Goal: Navigation & Orientation: Find specific page/section

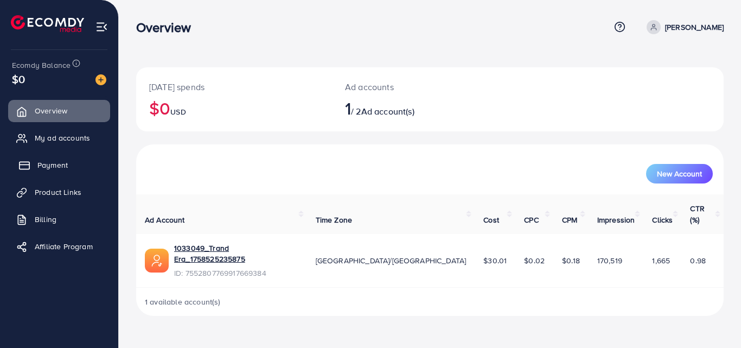
click at [54, 164] on span "Payment" at bounding box center [52, 164] width 30 height 11
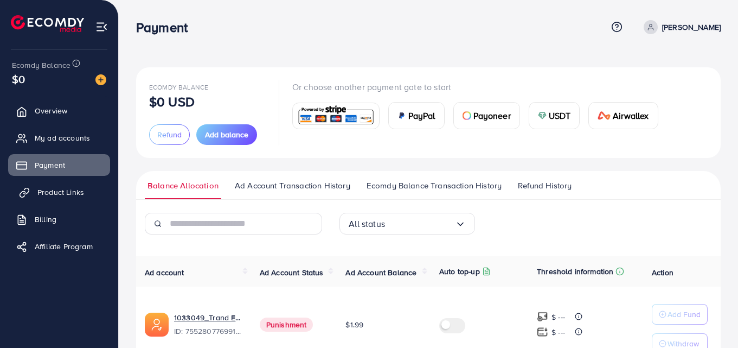
click at [59, 195] on span "Product Links" at bounding box center [60, 192] width 47 height 11
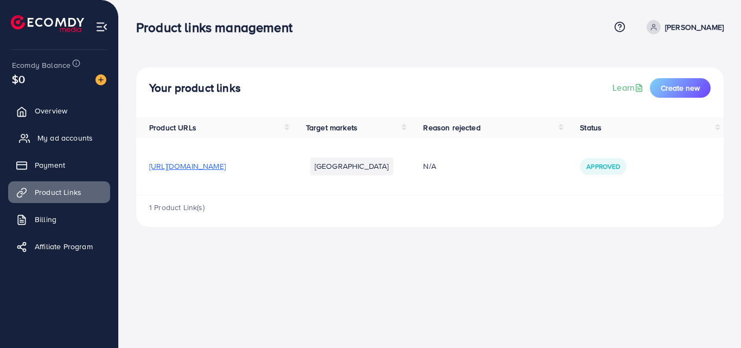
click at [55, 133] on span "My ad accounts" at bounding box center [64, 137] width 55 height 11
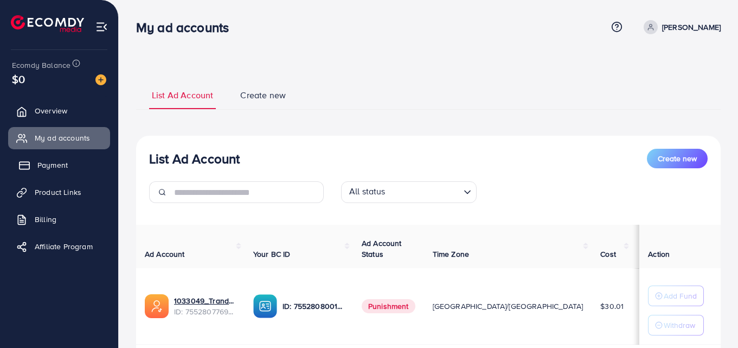
click at [63, 170] on span "Payment" at bounding box center [52, 164] width 30 height 11
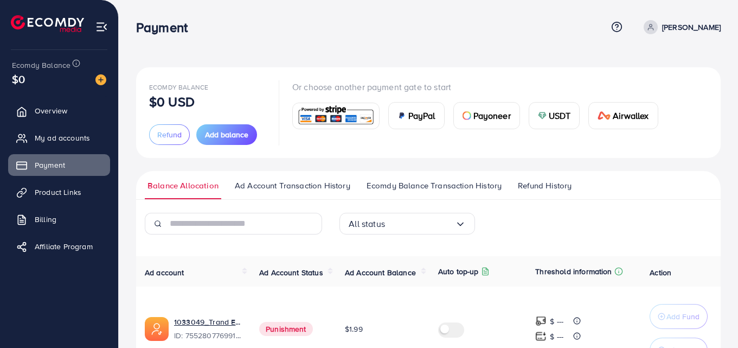
click at [540, 181] on span "Refund History" at bounding box center [545, 186] width 54 height 12
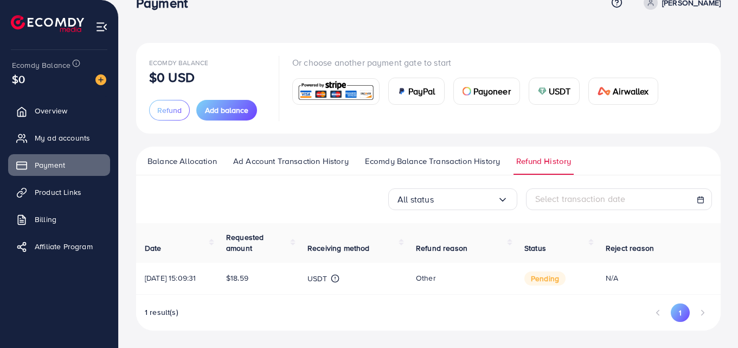
scroll to position [35, 0]
click at [51, 111] on span "Overview" at bounding box center [53, 110] width 33 height 11
